Goal: Information Seeking & Learning: Learn about a topic

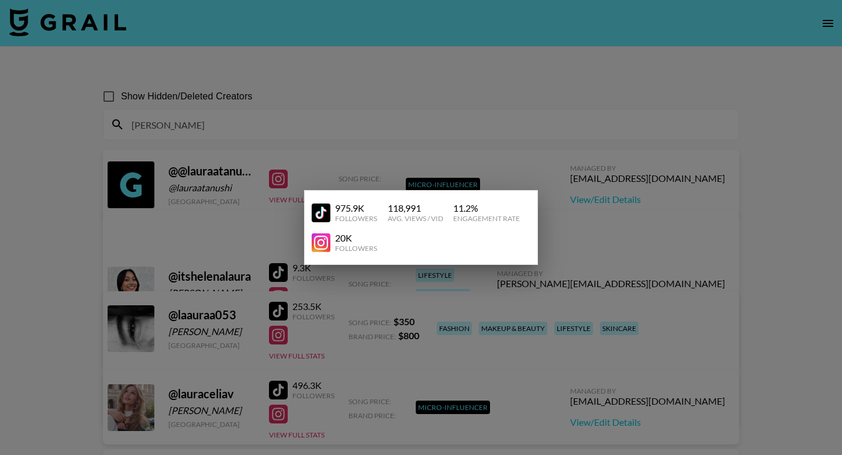
scroll to position [638, 0]
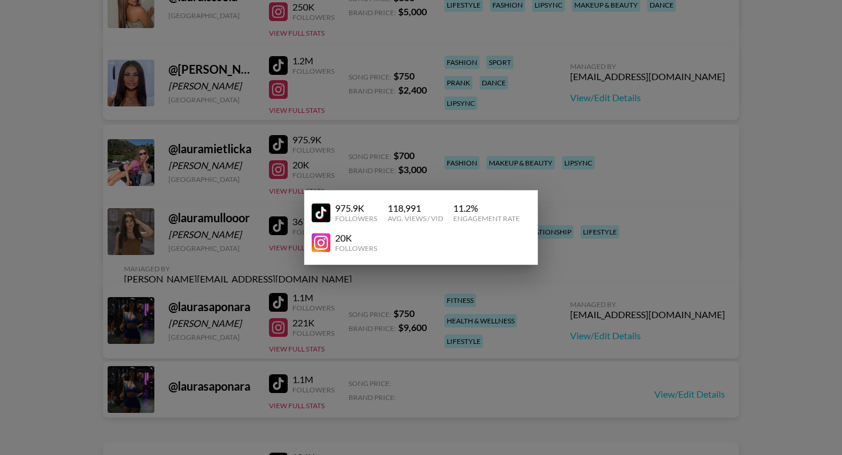
click at [594, 89] on div at bounding box center [421, 227] width 842 height 455
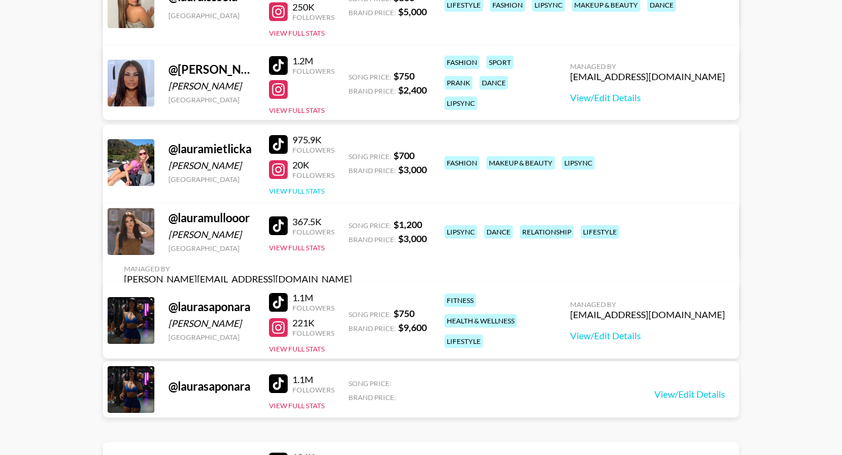
scroll to position [0, 0]
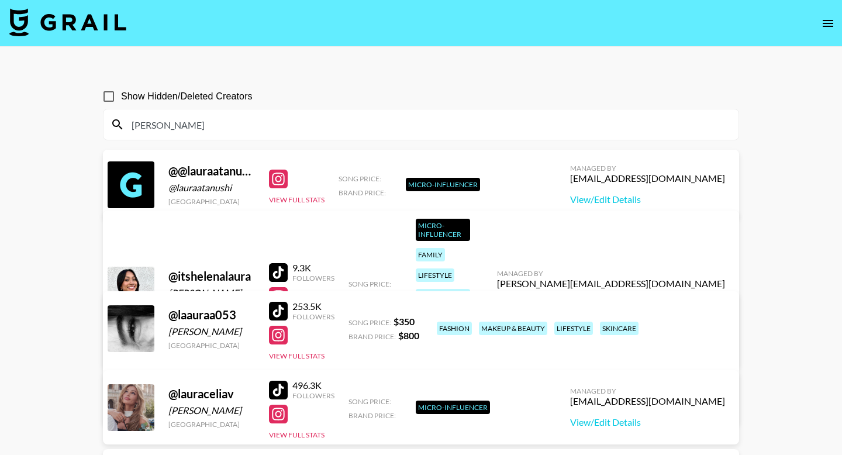
click at [105, 23] on img at bounding box center [67, 22] width 117 height 28
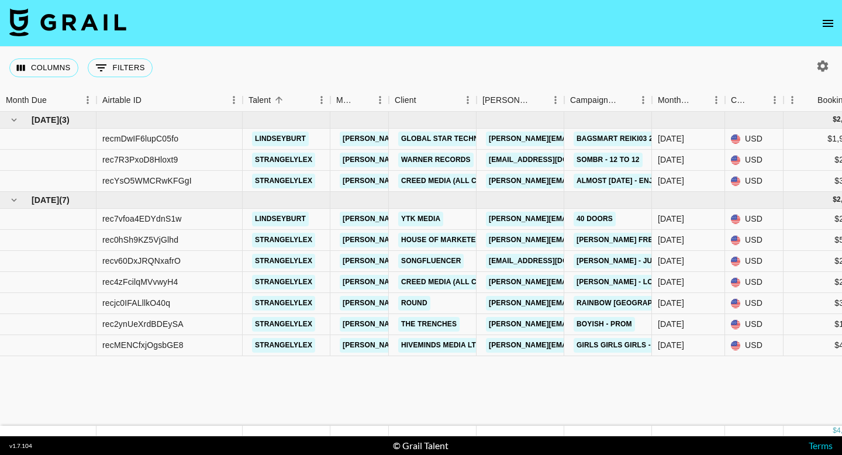
click at [817, 26] on button "open drawer" at bounding box center [828, 23] width 23 height 23
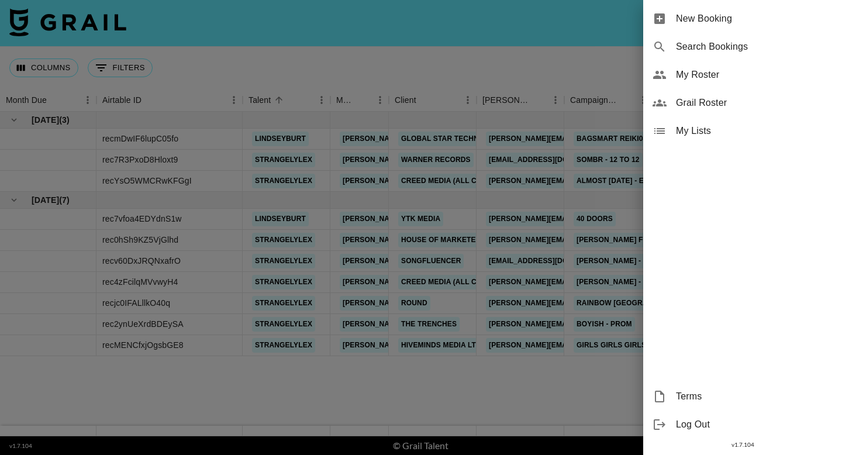
click at [738, 79] on span "My Roster" at bounding box center [754, 75] width 157 height 14
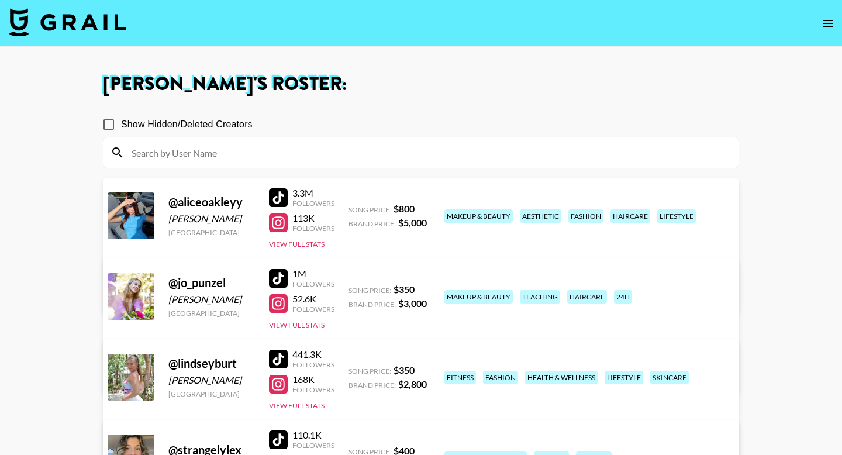
click at [296, 256] on div "@ aliceoakleyy [PERSON_NAME] [GEOGRAPHIC_DATA] 3.3M Followers 113K Followers Vi…" at bounding box center [421, 248] width 636 height 141
click at [304, 249] on div "3.3M Followers 113K Followers View Full Stats" at bounding box center [302, 216] width 66 height 67
click at [314, 243] on button "View Full Stats" at bounding box center [297, 244] width 56 height 9
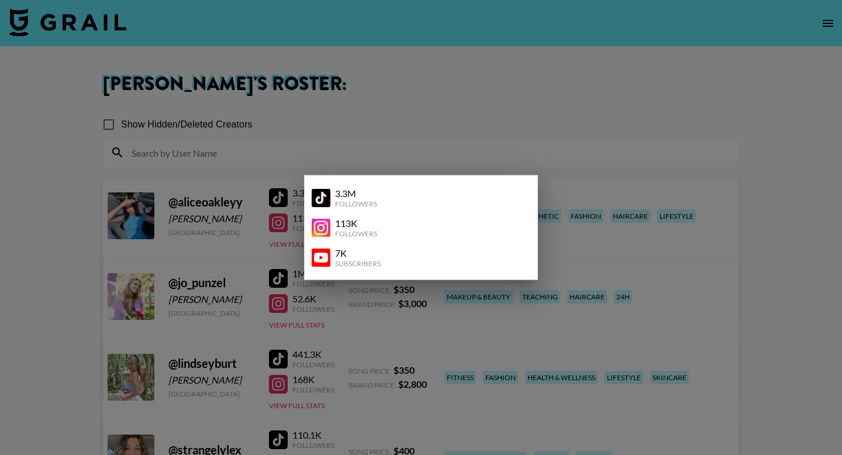
click at [517, 138] on div at bounding box center [421, 227] width 842 height 455
